Goal: Information Seeking & Learning: Learn about a topic

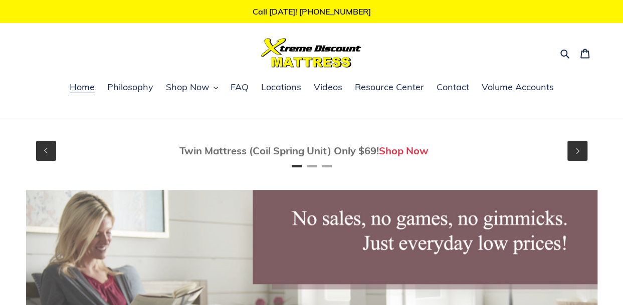
scroll to position [0, 74]
click at [245, 86] on span "FAQ" at bounding box center [240, 87] width 18 height 12
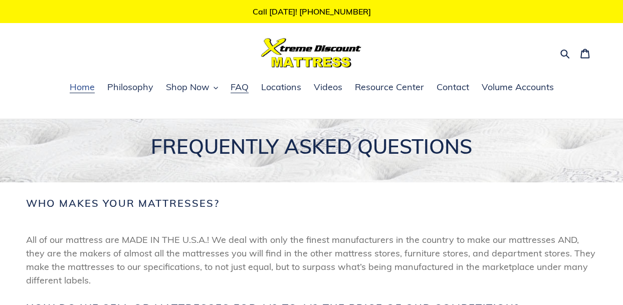
click at [83, 87] on span "Home" at bounding box center [82, 87] width 25 height 12
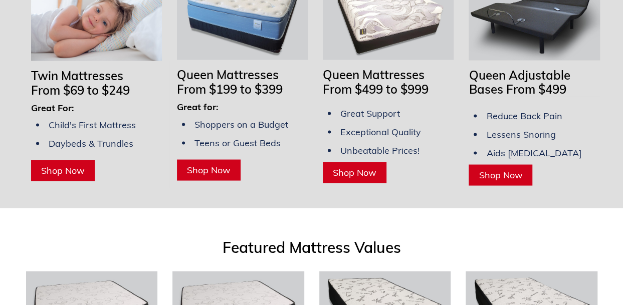
scroll to position [853, 0]
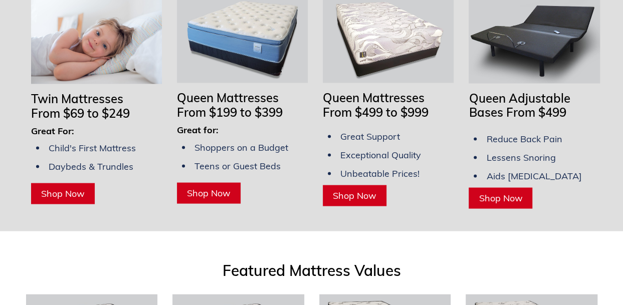
click at [230, 188] on link "Shop Now" at bounding box center [209, 193] width 64 height 21
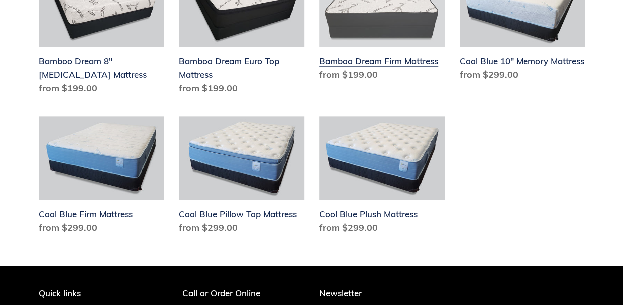
scroll to position [552, 0]
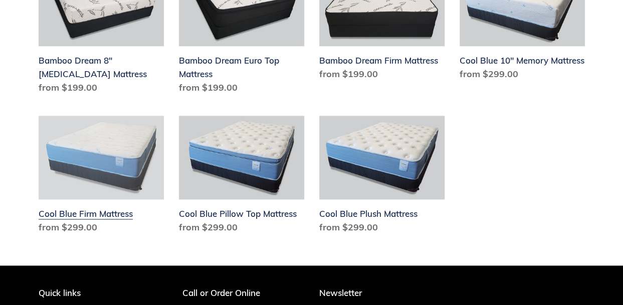
click at [107, 184] on link "Cool Blue Firm Mattress" at bounding box center [101, 177] width 125 height 122
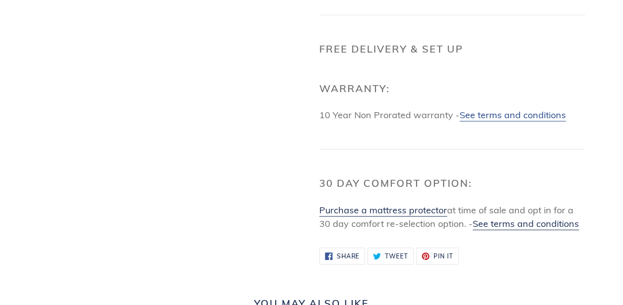
scroll to position [903, 0]
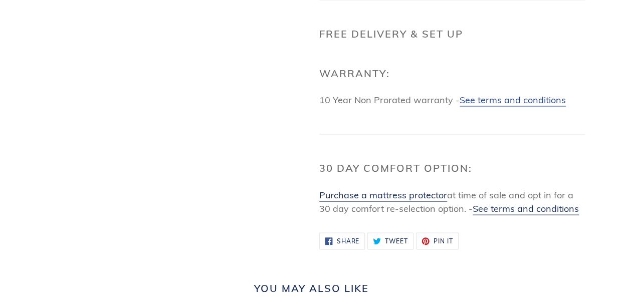
click at [516, 106] on link "See terms and conditions" at bounding box center [513, 100] width 106 height 13
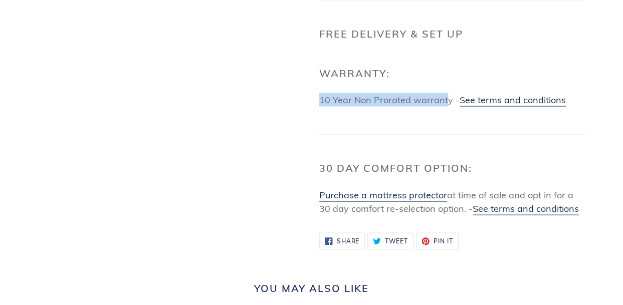
drag, startPoint x: 314, startPoint y: 108, endPoint x: 445, endPoint y: 107, distance: 130.9
click at [508, 106] on link "See terms and conditions" at bounding box center [513, 100] width 106 height 13
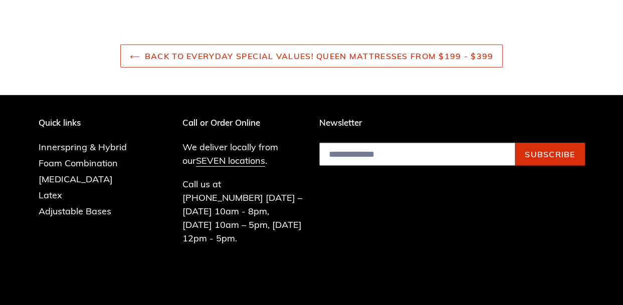
scroll to position [1435, 0]
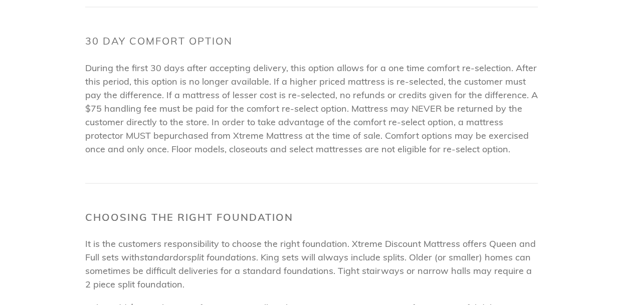
scroll to position [953, 0]
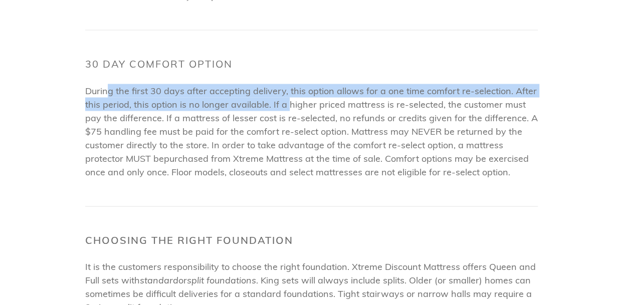
drag, startPoint x: 106, startPoint y: 75, endPoint x: 290, endPoint y: 95, distance: 184.7
click at [290, 95] on span "During the first 30 days after accepting delivery, this option allows for a one…" at bounding box center [311, 124] width 453 height 79
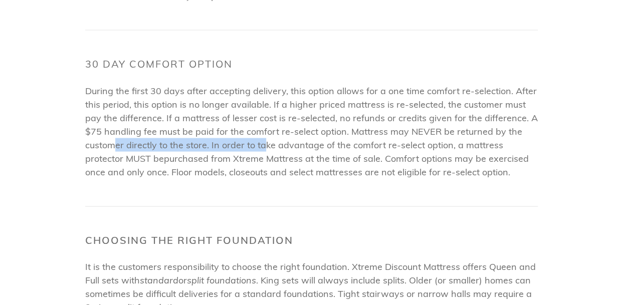
drag, startPoint x: 115, startPoint y: 137, endPoint x: 263, endPoint y: 137, distance: 148.0
click at [263, 137] on p "During the first 30 days after accepting delivery, this option allows for a one…" at bounding box center [311, 131] width 453 height 95
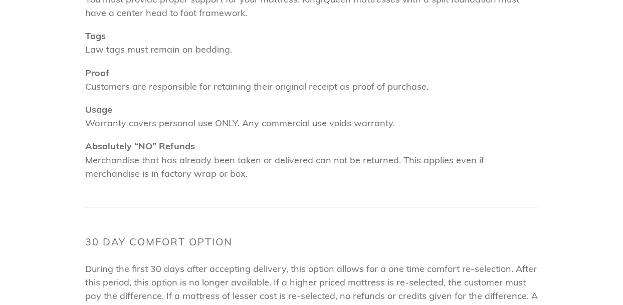
scroll to position [803, 0]
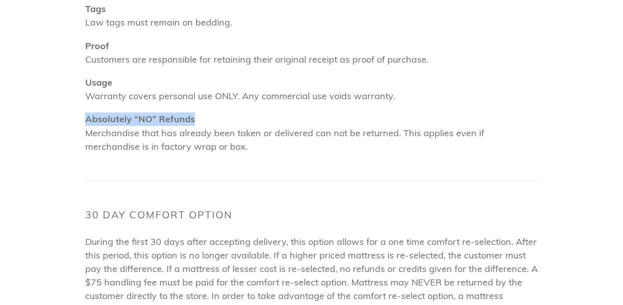
drag, startPoint x: 79, startPoint y: 106, endPoint x: 192, endPoint y: 106, distance: 112.4
click at [192, 105] on div "Terms & Conditions Manufacturers Warranties What is Considered a Defect? A body…" at bounding box center [304, 92] width 468 height 1496
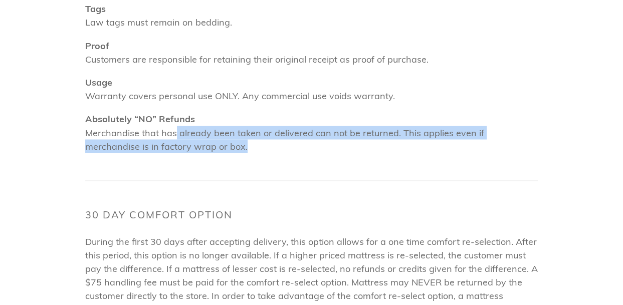
drag, startPoint x: 177, startPoint y: 122, endPoint x: 546, endPoint y: 136, distance: 369.4
click at [546, 136] on div "Terms & Conditions Manufacturers Warranties What is Considered a Defect? A body…" at bounding box center [305, 92] width 562 height 1496
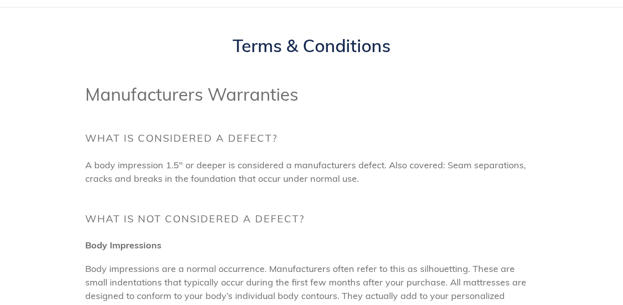
scroll to position [0, 0]
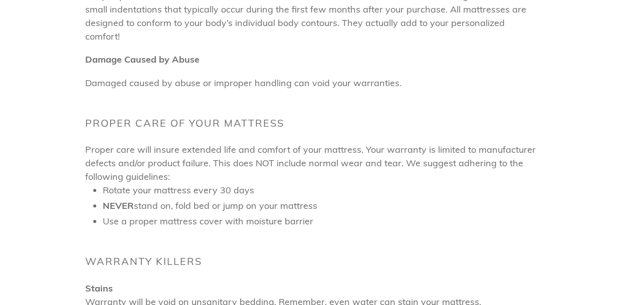
scroll to position [401, 0]
